Goal: Check status

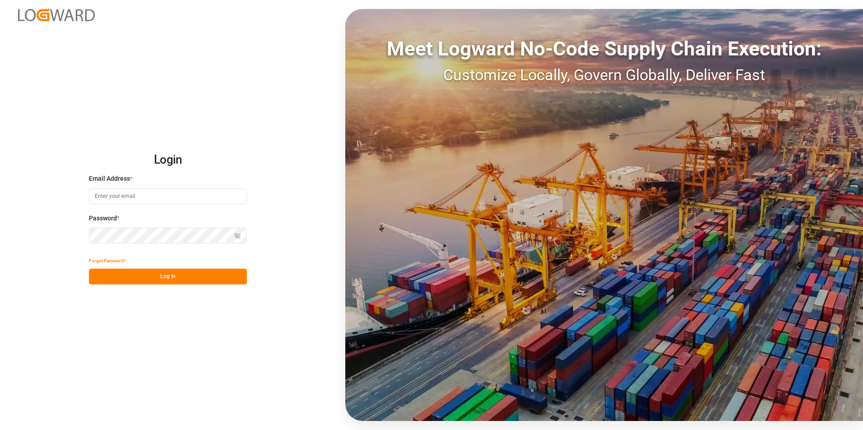
type input "george.vigo@jamindustries.com"
click at [182, 275] on button "Log In" at bounding box center [168, 277] width 158 height 16
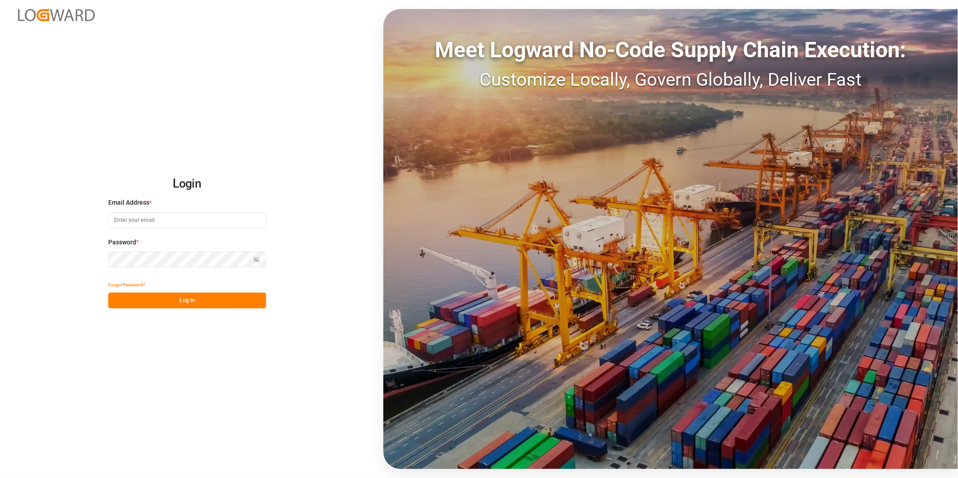
type input "[PERSON_NAME][EMAIL_ADDRESS][DOMAIN_NAME]"
click at [204, 306] on button "Log In" at bounding box center [187, 301] width 158 height 16
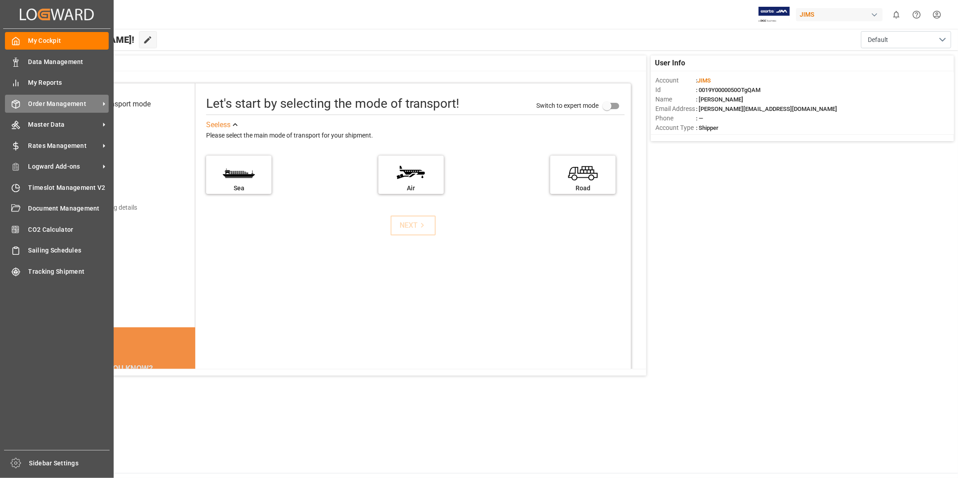
click at [59, 104] on span "Order Management" at bounding box center [63, 103] width 71 height 9
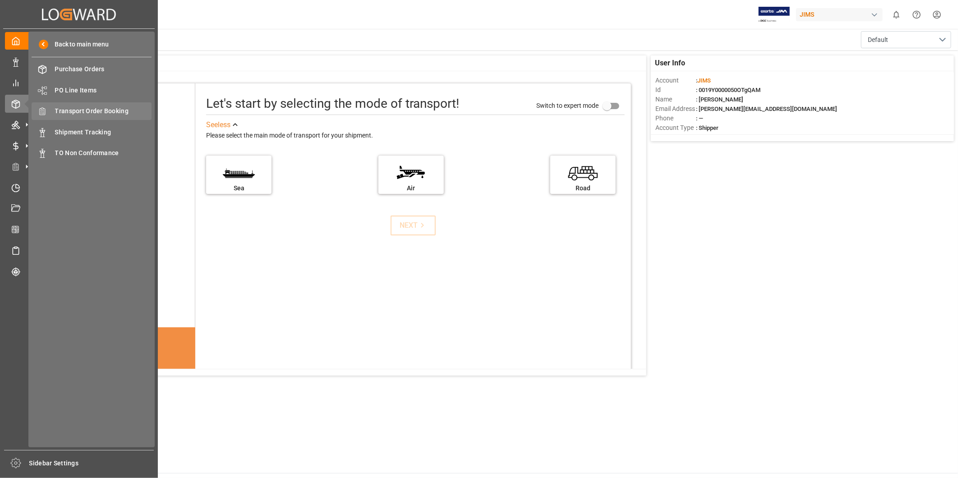
click at [133, 109] on span "Transport Order Booking" at bounding box center [103, 110] width 97 height 9
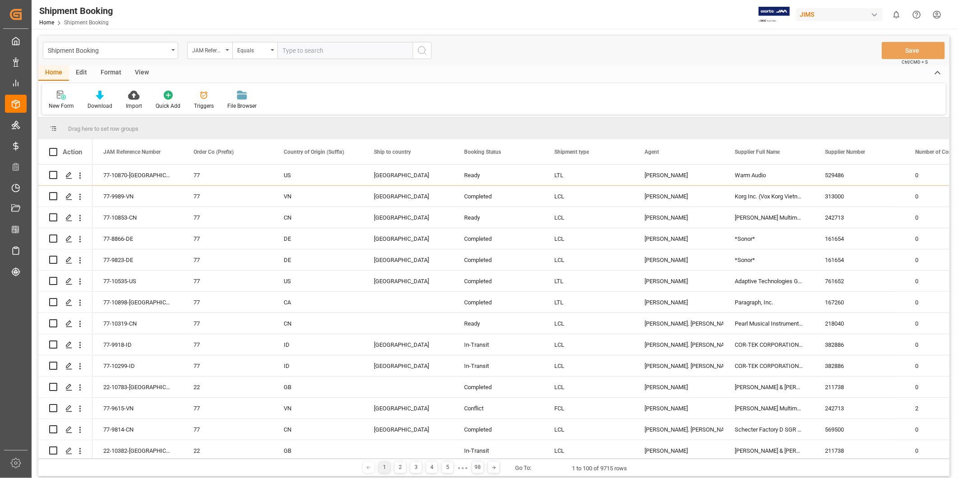
click at [359, 55] on input "text" at bounding box center [344, 50] width 135 height 17
paste input "22-10719-[GEOGRAPHIC_DATA]"
type input "22-10719-[GEOGRAPHIC_DATA]"
click at [427, 50] on icon "search button" at bounding box center [422, 50] width 11 height 11
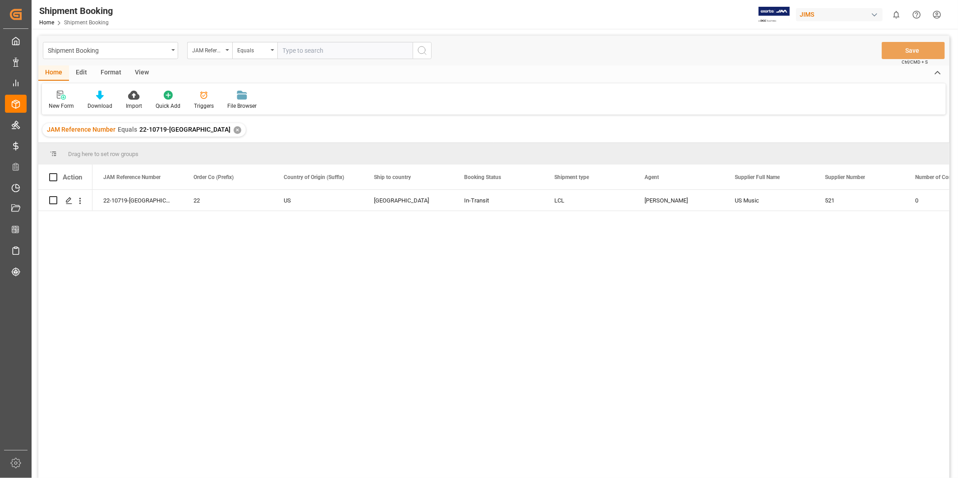
drag, startPoint x: 364, startPoint y: 361, endPoint x: 348, endPoint y: 360, distance: 15.8
click at [364, 361] on div "22-10719-US 22 US [GEOGRAPHIC_DATA] In-Transit LCL [PERSON_NAME] US Music 521 0" at bounding box center [520, 337] width 857 height 294
click at [66, 205] on div "Press SPACE to select this row." at bounding box center [69, 201] width 14 height 17
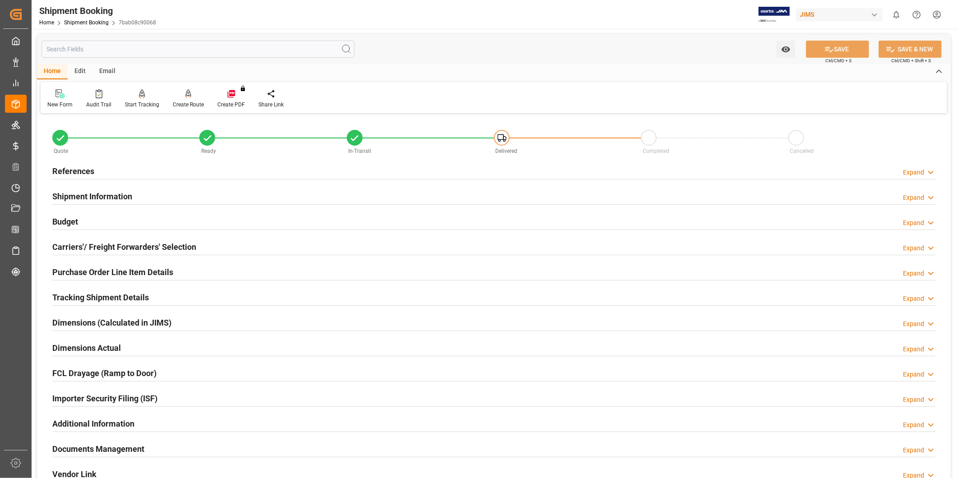
scroll to position [200, 0]
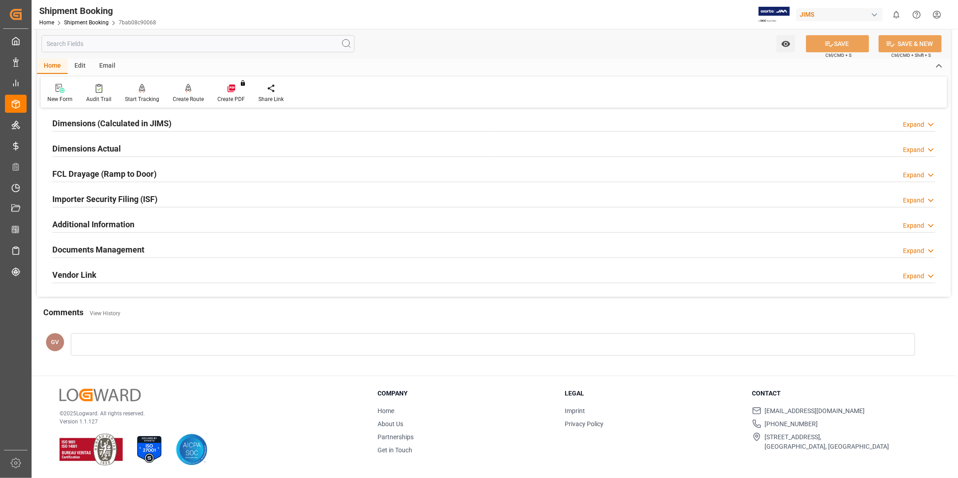
click at [120, 254] on h2 "Documents Management" at bounding box center [98, 250] width 92 height 12
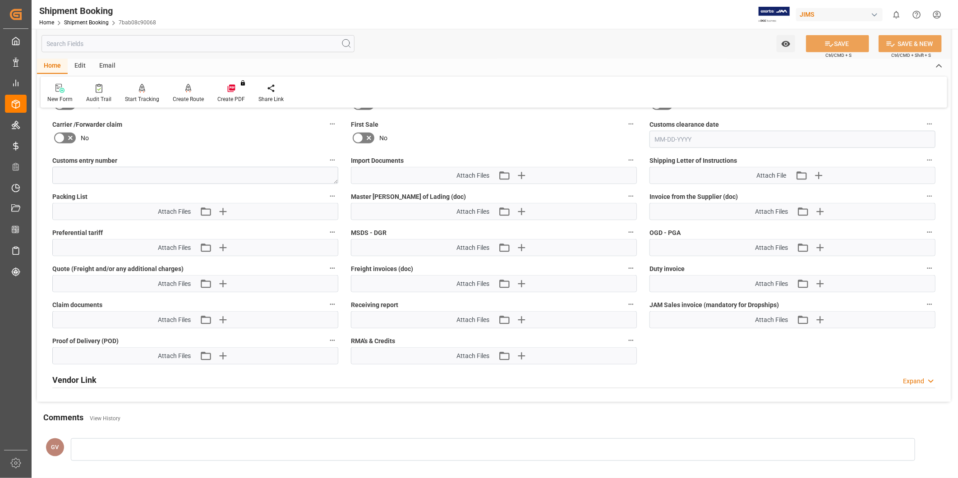
scroll to position [534, 0]
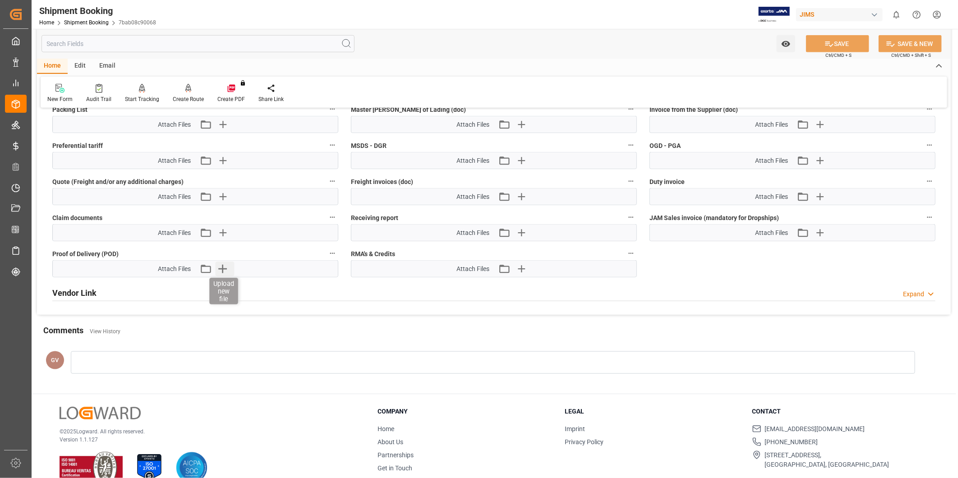
click at [223, 267] on icon "button" at bounding box center [222, 269] width 9 height 9
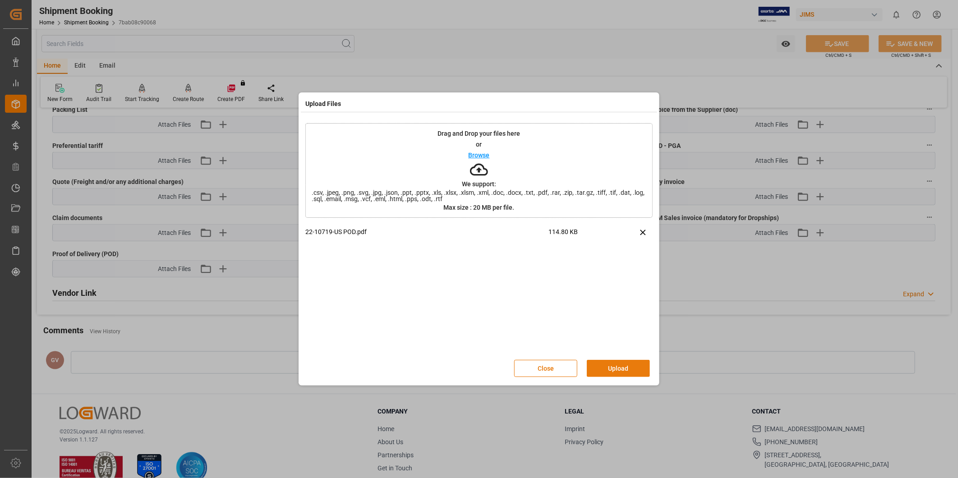
click at [632, 370] on button "Upload" at bounding box center [618, 368] width 63 height 17
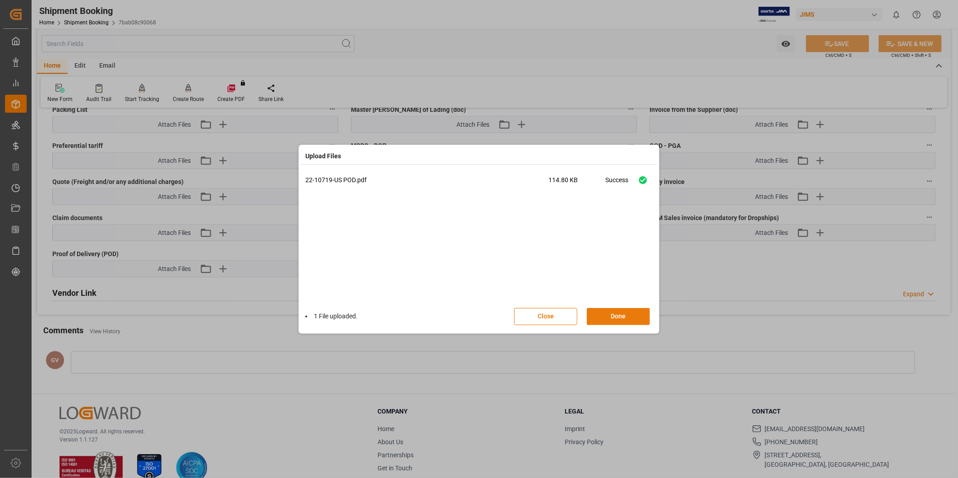
click at [641, 318] on button "Done" at bounding box center [618, 316] width 63 height 17
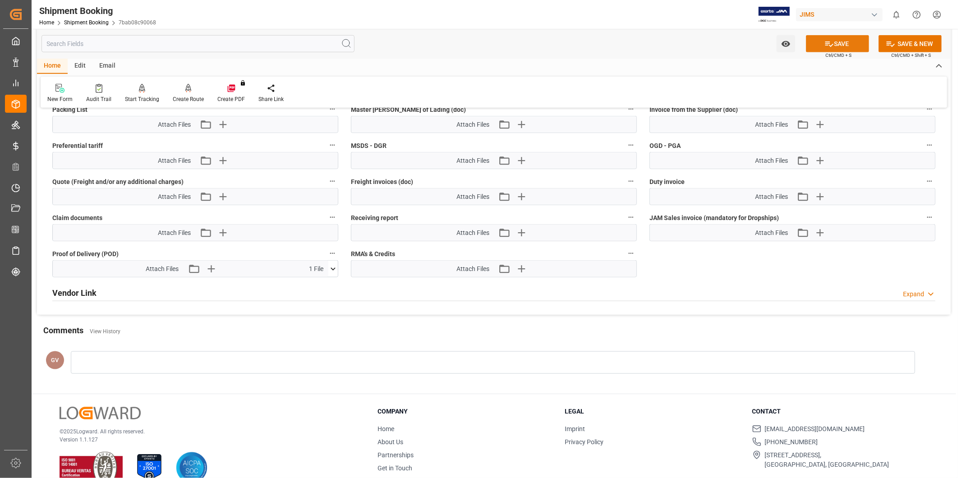
click at [845, 46] on button "SAVE" at bounding box center [837, 43] width 63 height 17
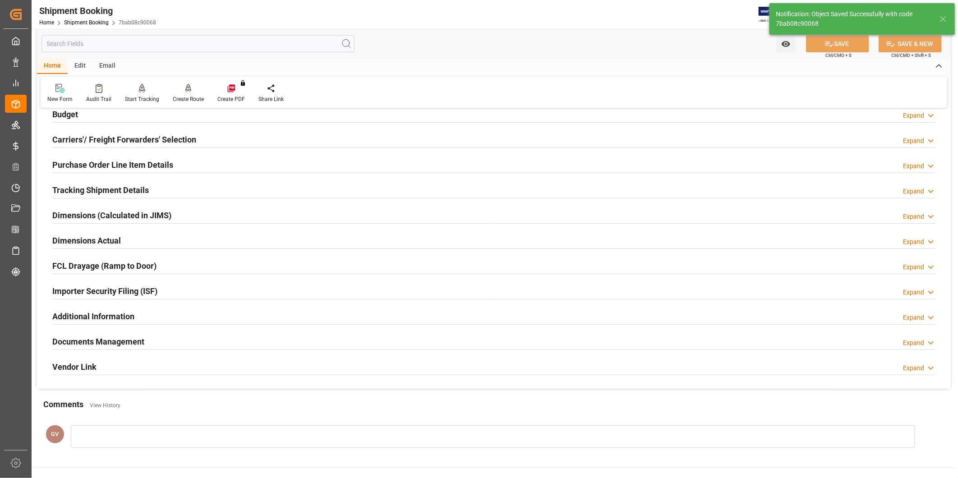
scroll to position [83, 0]
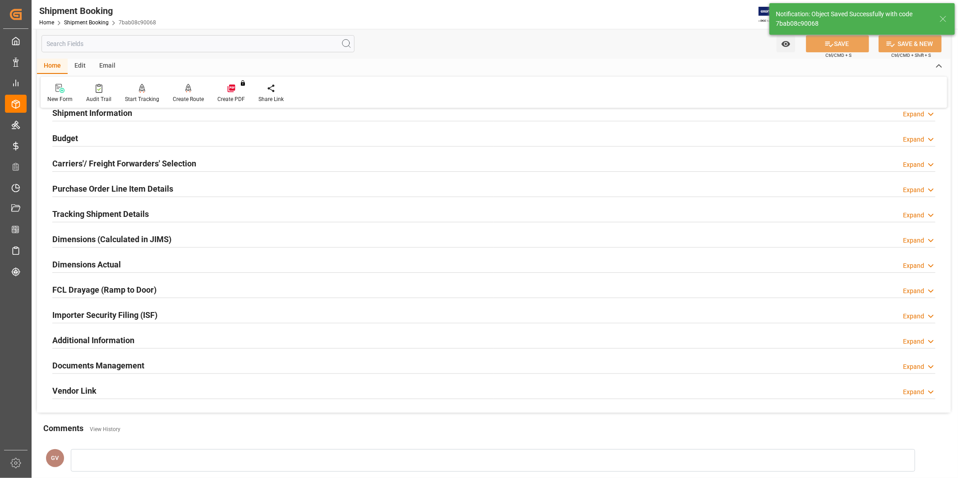
click at [147, 192] on h2 "Purchase Order Line Item Details" at bounding box center [112, 189] width 121 height 12
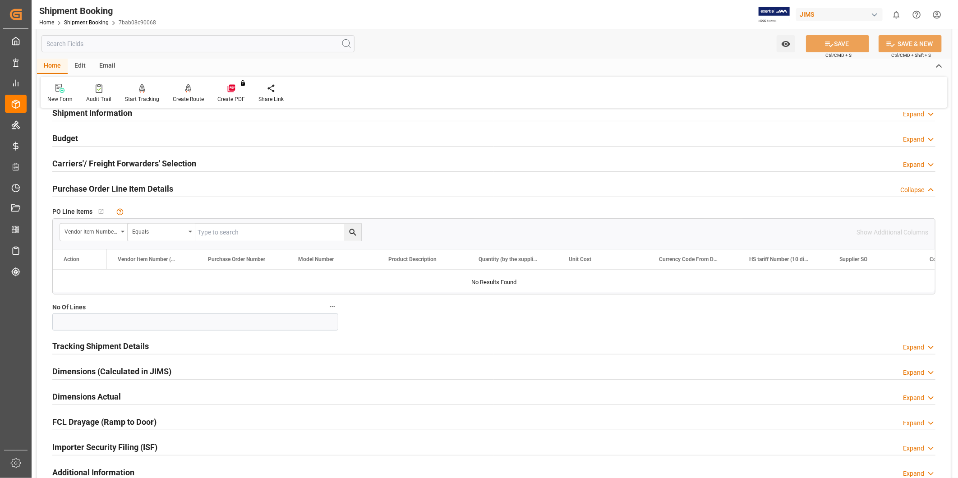
click at [147, 192] on h2 "Purchase Order Line Item Details" at bounding box center [112, 189] width 121 height 12
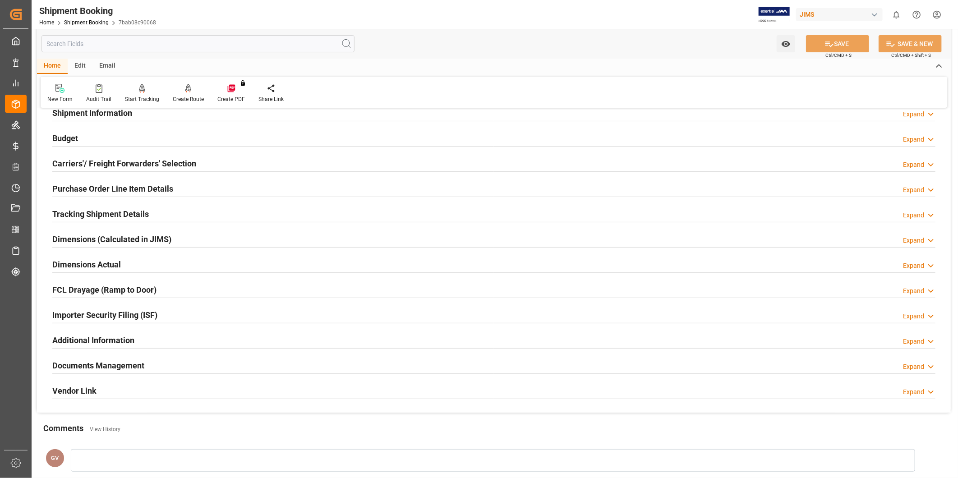
click at [120, 214] on h2 "Tracking Shipment Details" at bounding box center [100, 214] width 97 height 12
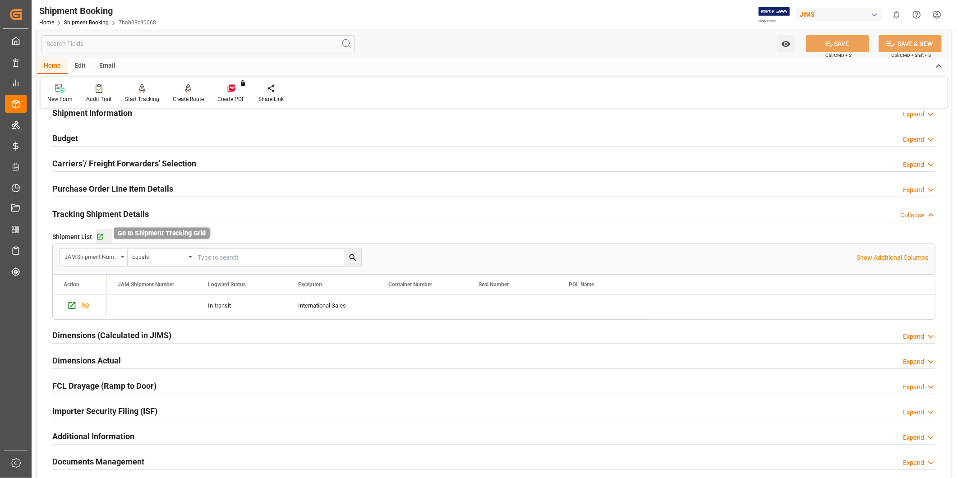
click at [101, 238] on icon "button" at bounding box center [100, 237] width 8 height 8
click at [439, 141] on div "Budget Expand" at bounding box center [493, 137] width 883 height 17
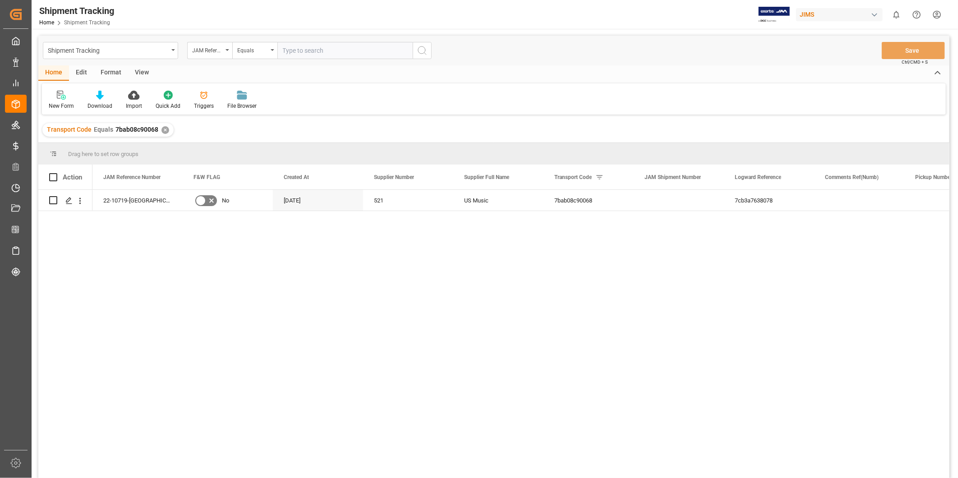
click at [147, 77] on div "View" at bounding box center [142, 72] width 28 height 15
click at [65, 104] on div "Default" at bounding box center [58, 106] width 18 height 8
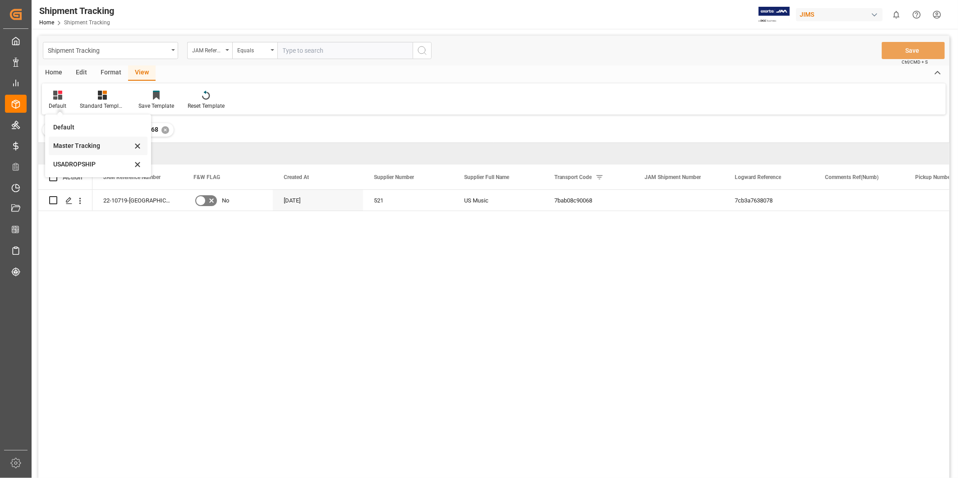
click at [79, 149] on div "Master Tracking" at bounding box center [92, 145] width 79 height 9
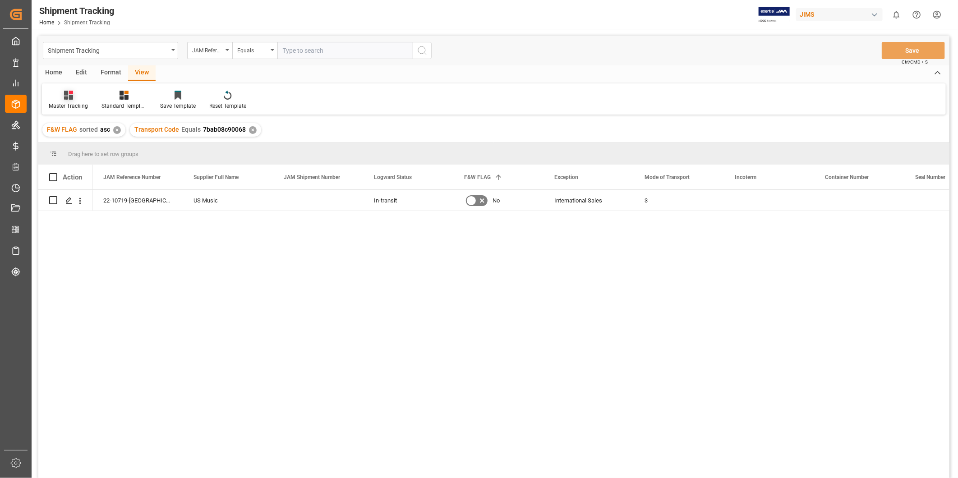
click at [72, 101] on div "Master Tracking" at bounding box center [68, 100] width 53 height 20
click at [85, 168] on div "USADROPSHIP" at bounding box center [94, 164] width 79 height 9
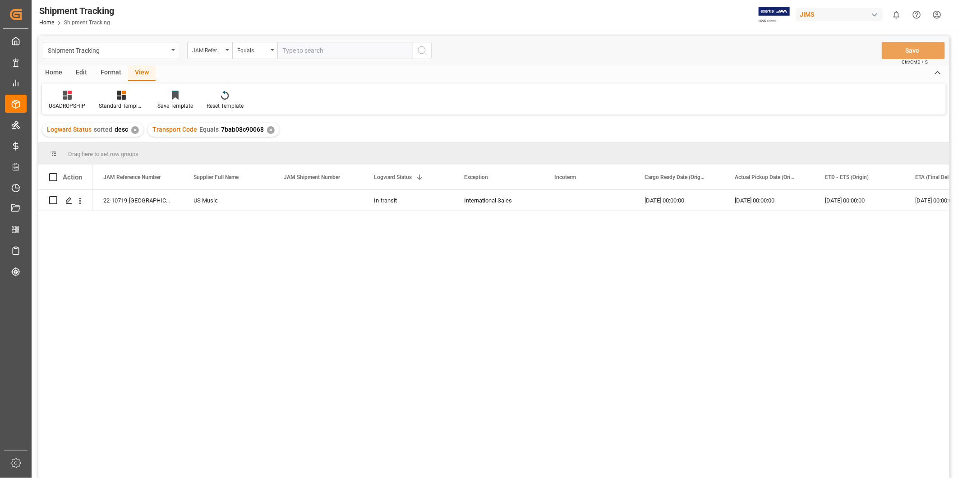
click at [755, 209] on div "09-02-2025 00:00:00" at bounding box center [769, 200] width 90 height 21
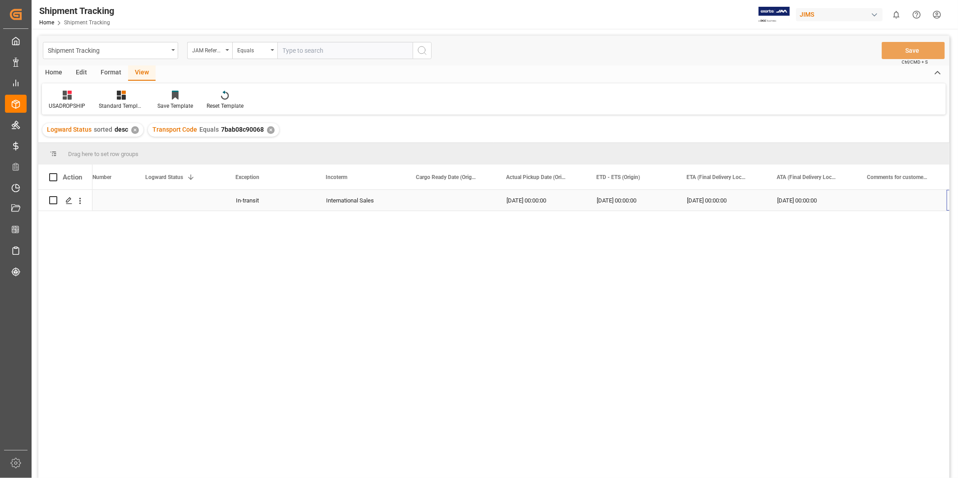
scroll to position [0, 228]
click at [801, 203] on div "Press SPACE to select this row." at bounding box center [811, 200] width 90 height 21
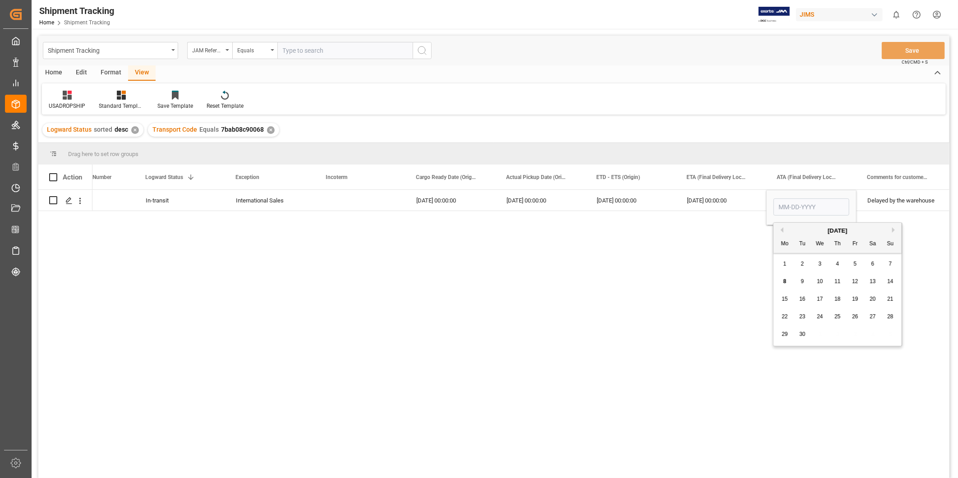
click at [787, 282] on div "8" at bounding box center [785, 282] width 11 height 11
type input "09-08-2025"
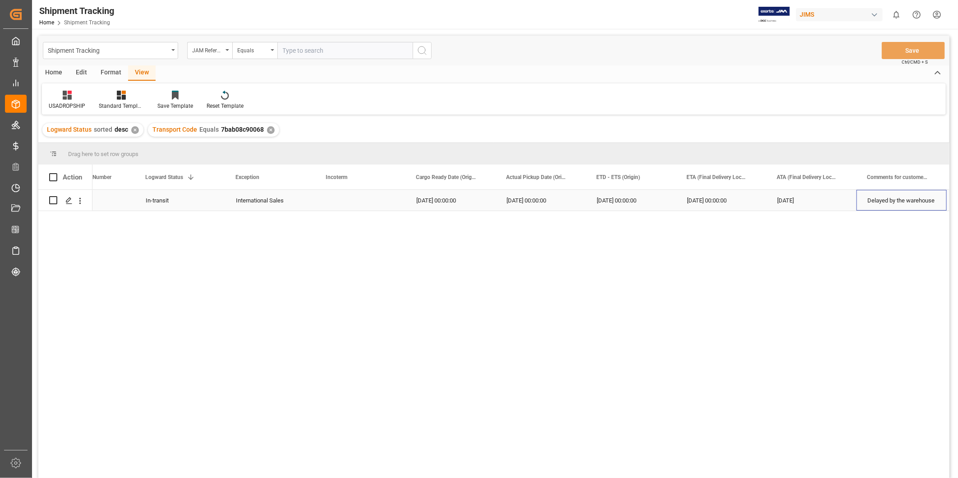
click at [890, 207] on div "Delayed by the warehouse" at bounding box center [902, 200] width 90 height 21
click at [911, 50] on button "Save" at bounding box center [913, 50] width 63 height 17
click at [395, 200] on div "Press SPACE to select this row." at bounding box center [360, 200] width 90 height 21
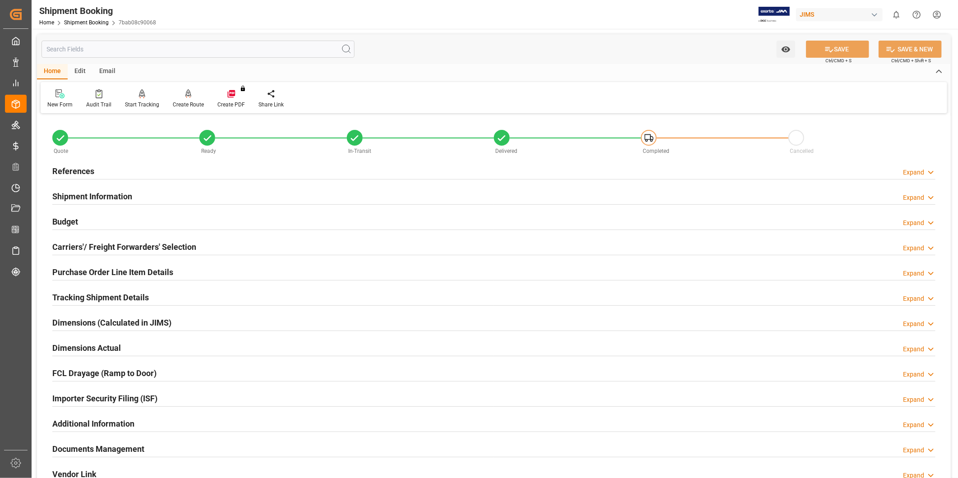
click at [601, 400] on div "Importer Security Filing (ISF) Expand" at bounding box center [493, 397] width 883 height 17
